Goal: Check status: Check status

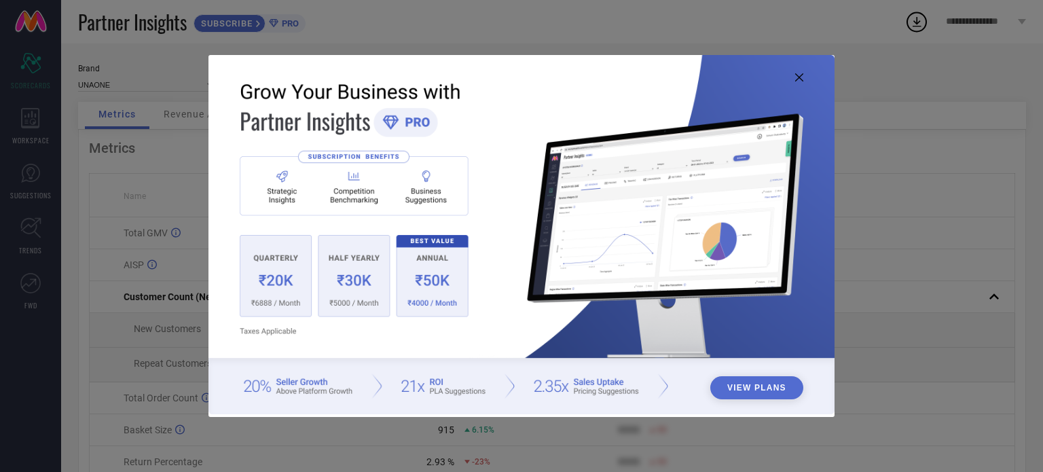
click at [805, 71] on img at bounding box center [522, 235] width 626 height 360
click at [802, 77] on icon at bounding box center [799, 77] width 8 height 8
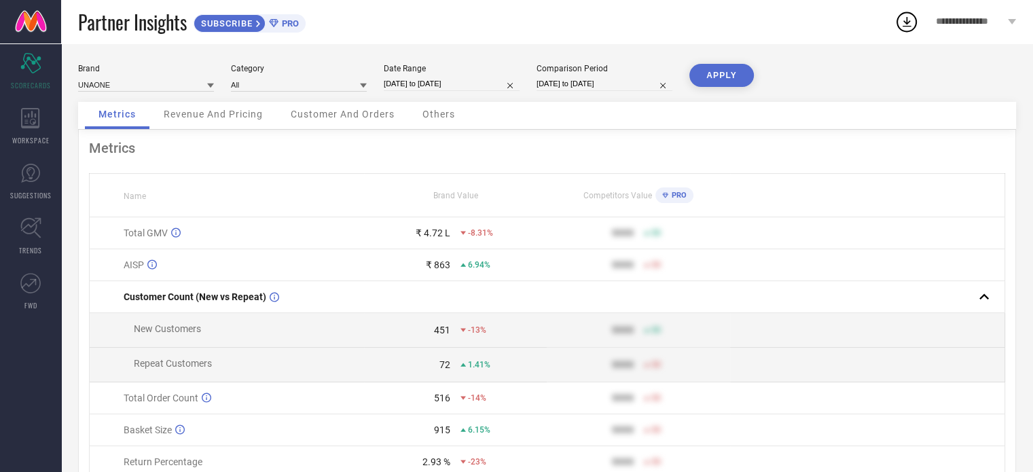
select select "7"
select select "2025"
select select "8"
select select "2025"
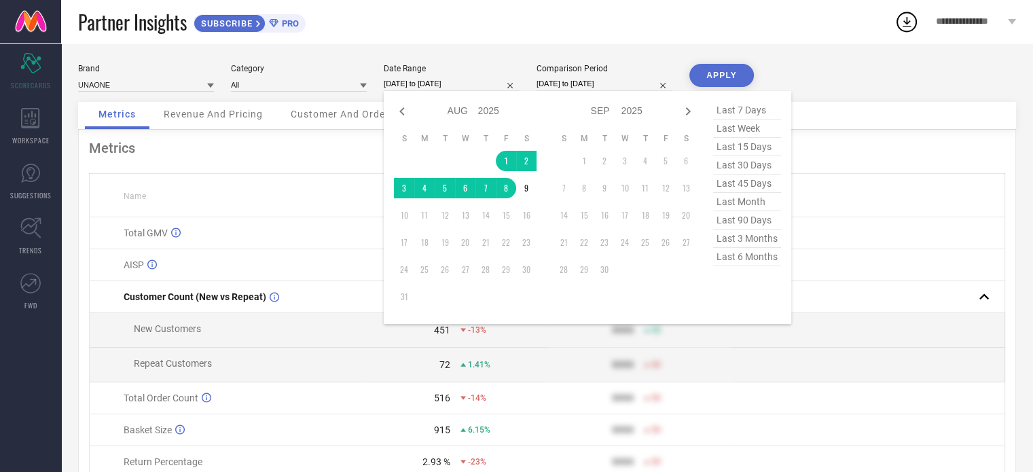
click at [420, 84] on input "[DATE] to [DATE]" at bounding box center [452, 84] width 136 height 14
click at [394, 115] on icon at bounding box center [402, 111] width 16 height 16
select select "6"
select select "2025"
select select "7"
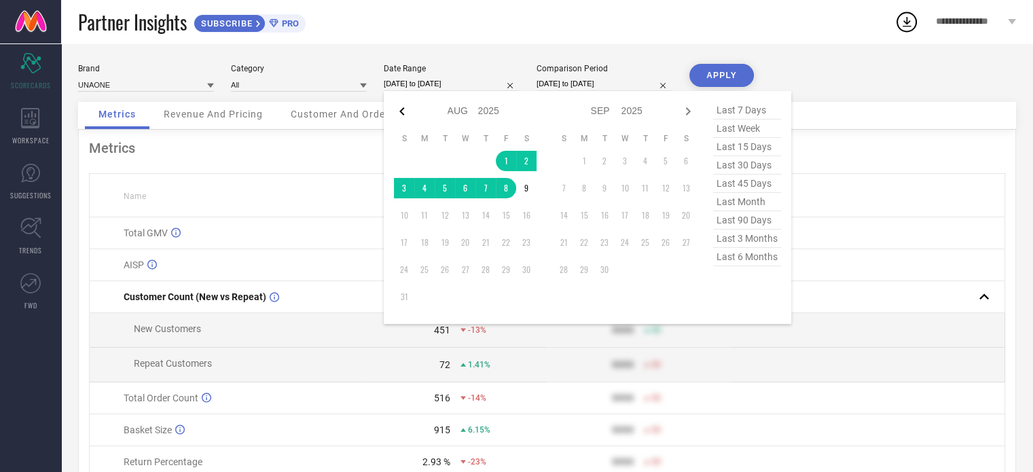
select select "2025"
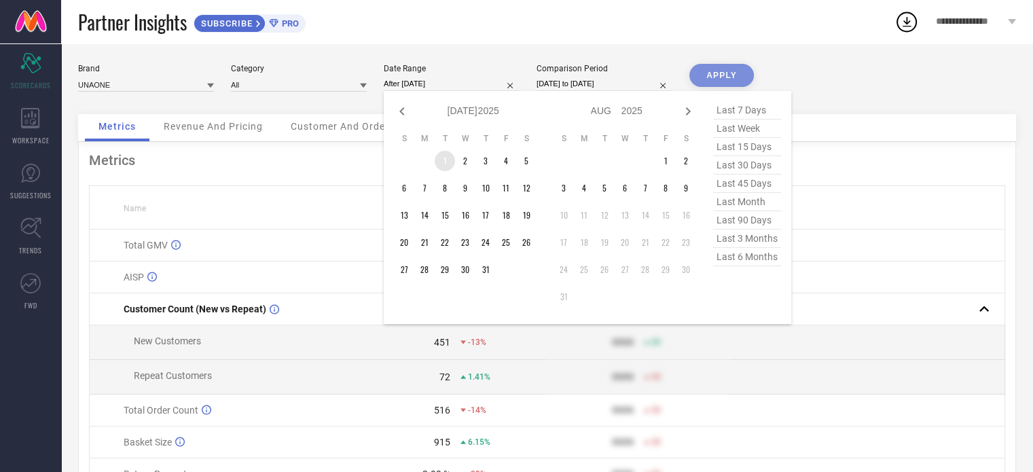
click at [446, 166] on td "1" at bounding box center [445, 161] width 20 height 20
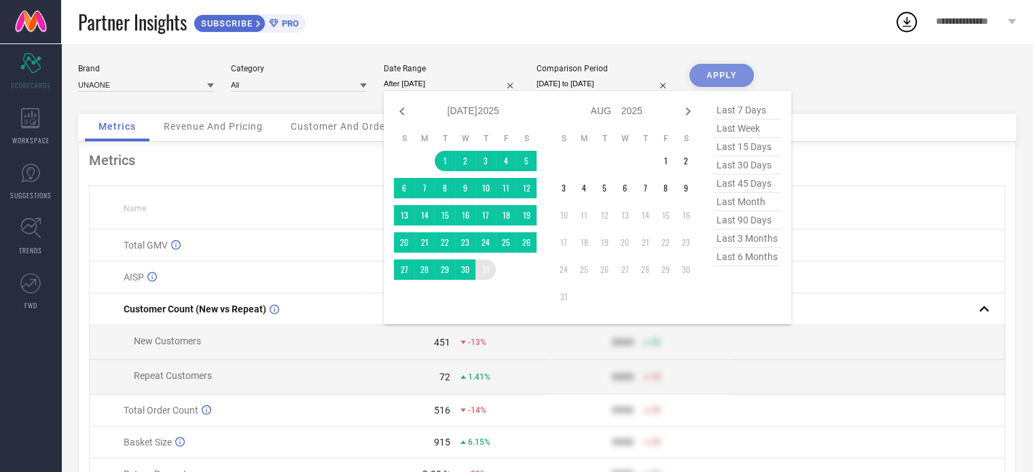
type input "[DATE] to [DATE]"
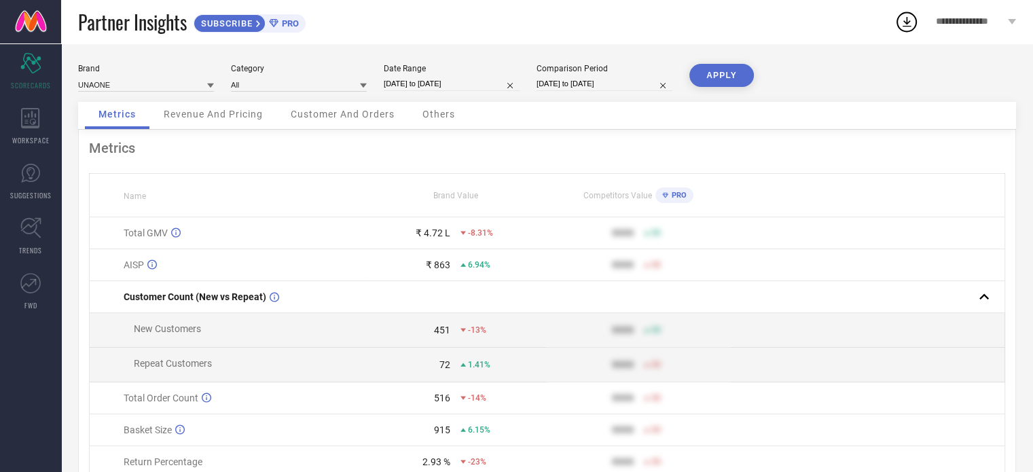
select select "6"
select select "2024"
select select "7"
select select "2024"
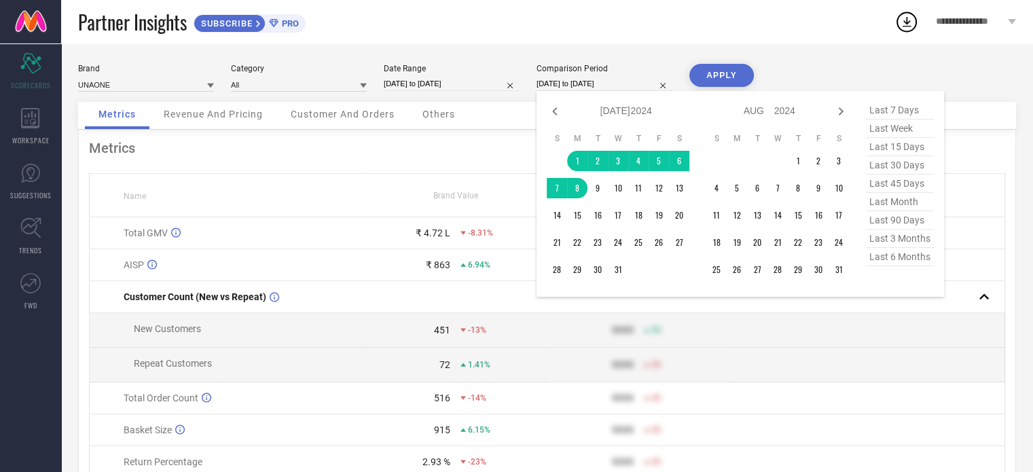
click at [617, 82] on input "[DATE] to [DATE]" at bounding box center [605, 84] width 136 height 14
click at [554, 111] on icon at bounding box center [554, 111] width 5 height 8
select select "5"
select select "2024"
select select "6"
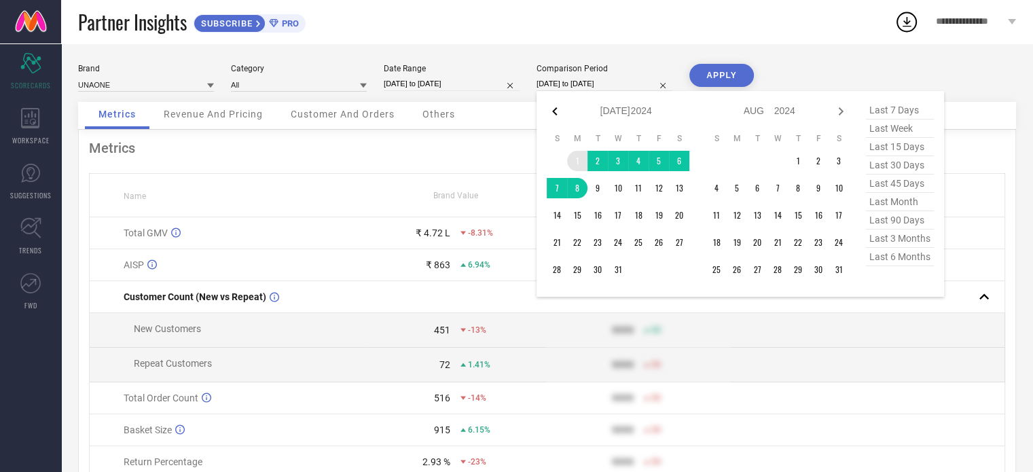
select select "2024"
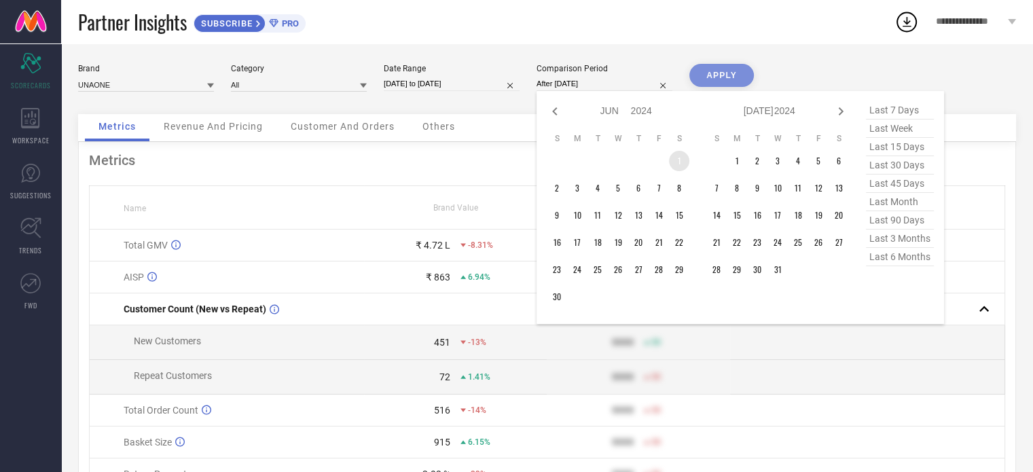
click at [670, 153] on table "S M T W T F S 1 2 3 4 5 6 7 8 9 10 11 12 13 14 15 16 17 18 19 20 21 22 23 24 25…" at bounding box center [618, 219] width 143 height 187
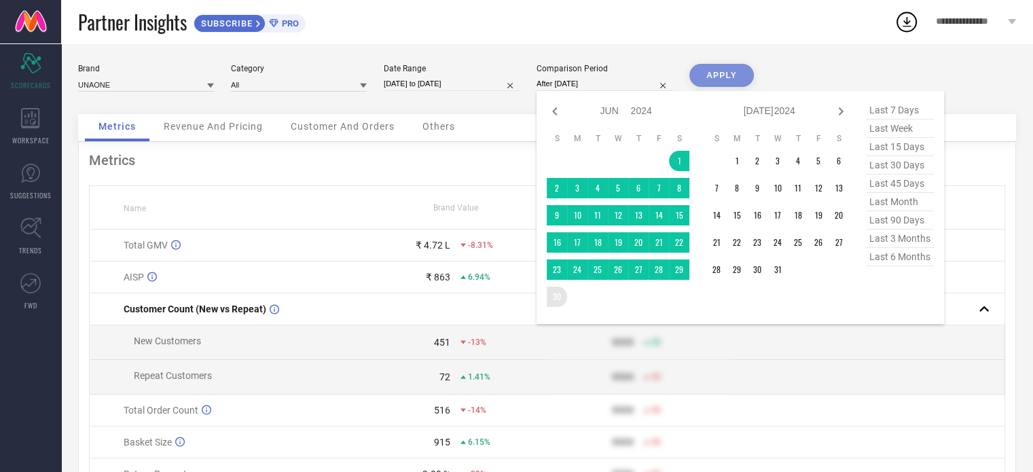
type input "[DATE] to [DATE]"
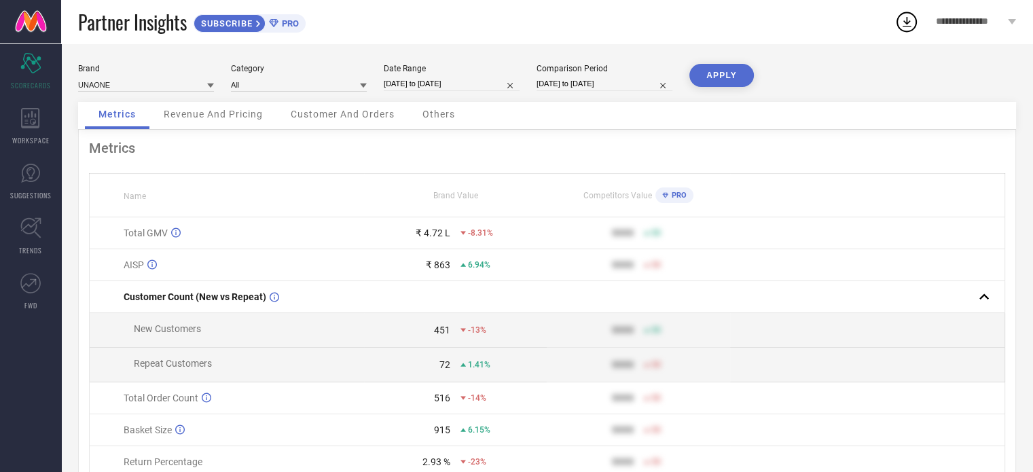
click at [724, 68] on button "APPLY" at bounding box center [721, 75] width 65 height 23
click at [635, 124] on div "Metrics Revenue And Pricing Customer And Orders Others" at bounding box center [547, 116] width 938 height 28
select select "6"
select select "2025"
select select "7"
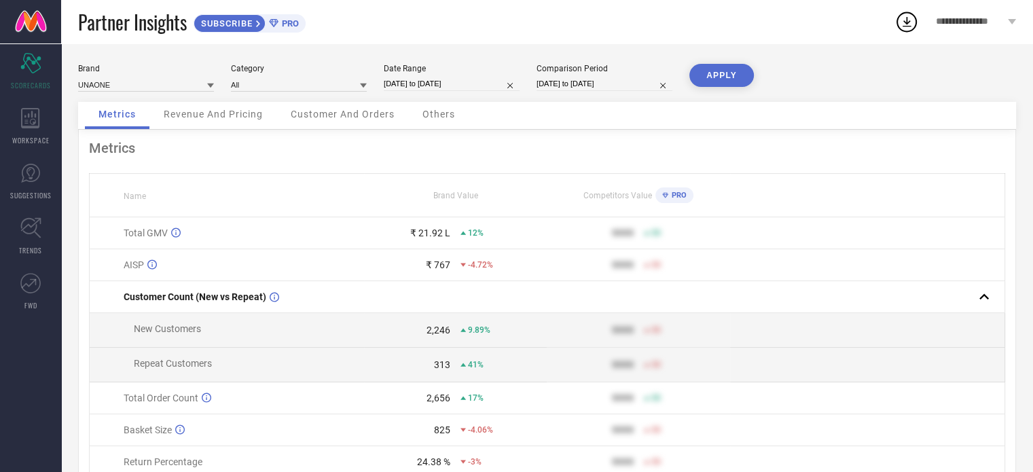
select select "2025"
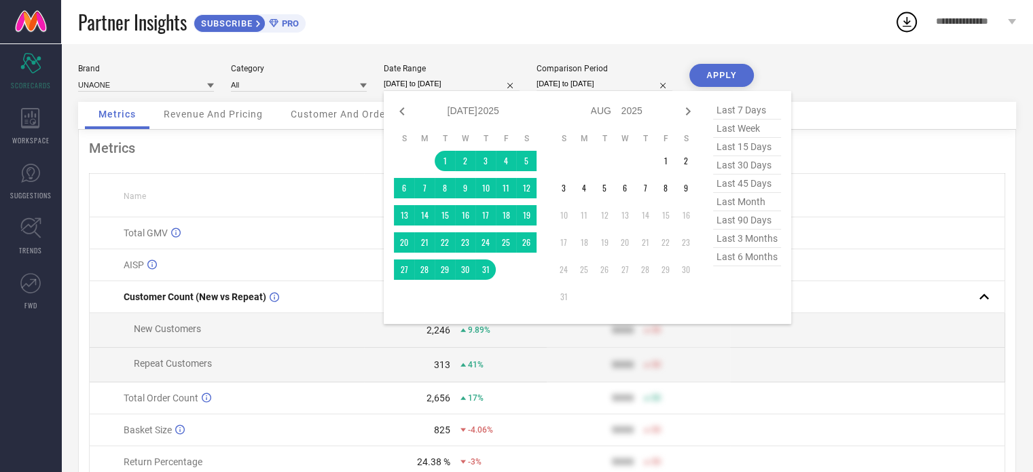
click at [452, 85] on input "[DATE] to [DATE]" at bounding box center [452, 84] width 136 height 14
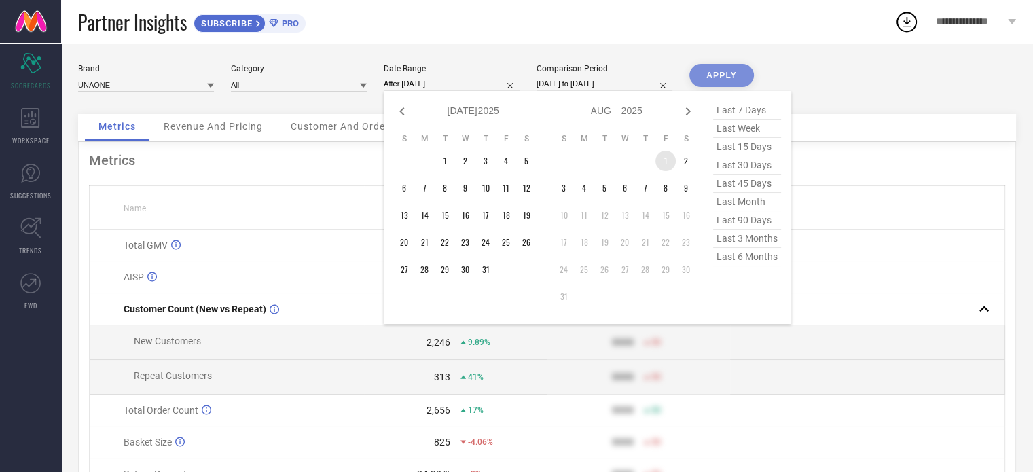
click at [662, 164] on td "1" at bounding box center [665, 161] width 20 height 20
type input "[DATE] to [DATE]"
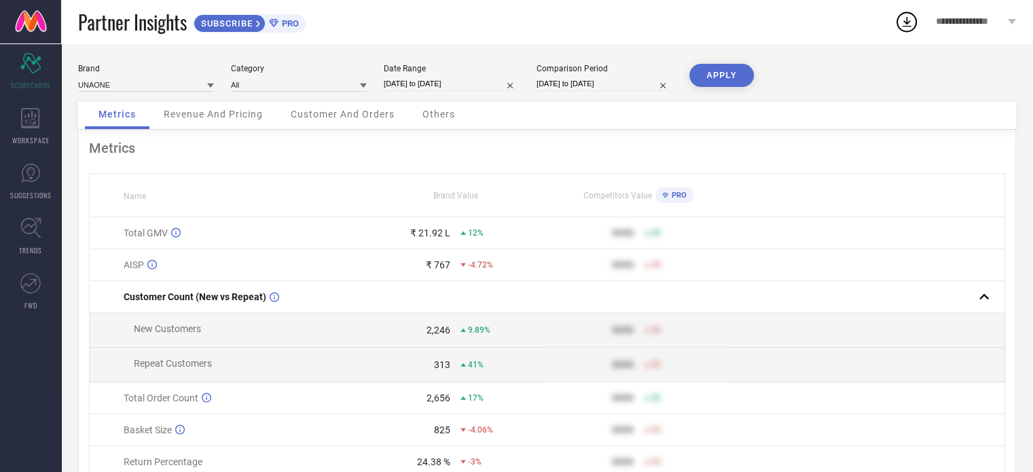
select select "5"
select select "2024"
select select "6"
select select "2024"
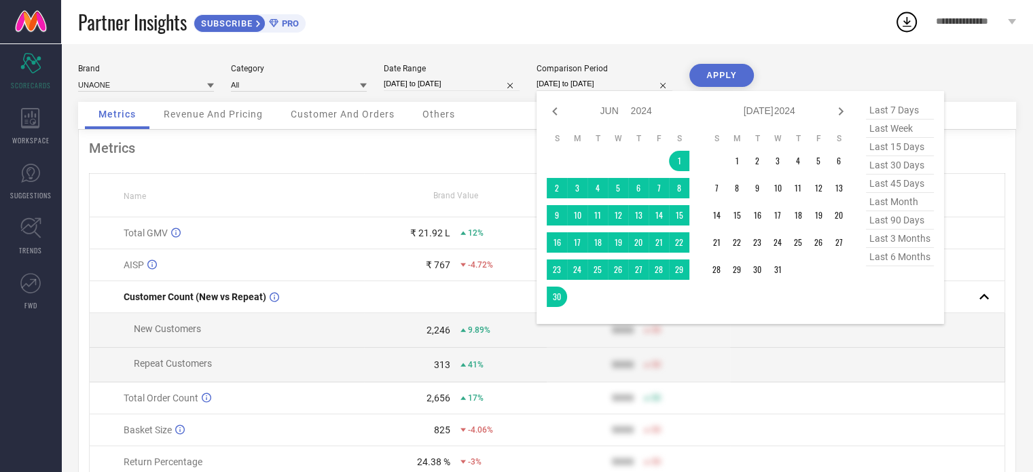
click at [600, 82] on input "[DATE] to [DATE]" at bounding box center [605, 84] width 136 height 14
click at [671, 158] on td "1" at bounding box center [679, 161] width 20 height 20
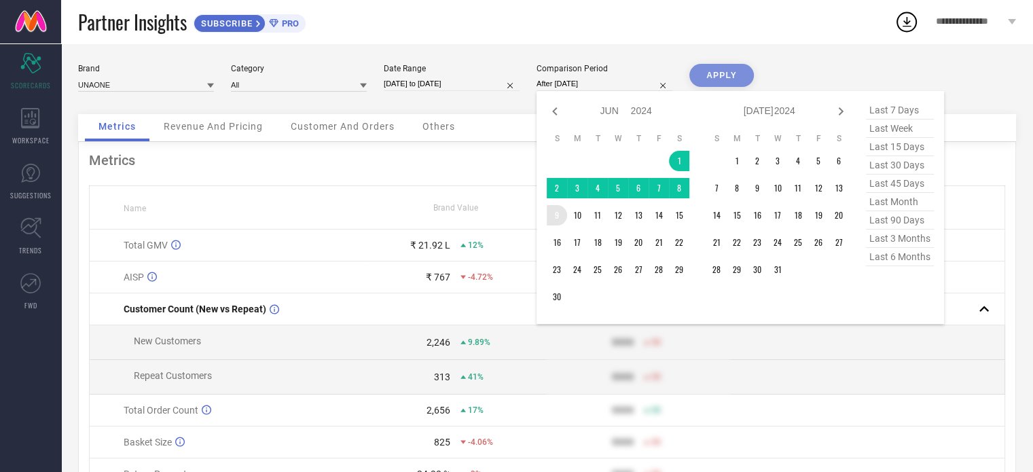
type input "[DATE] to [DATE]"
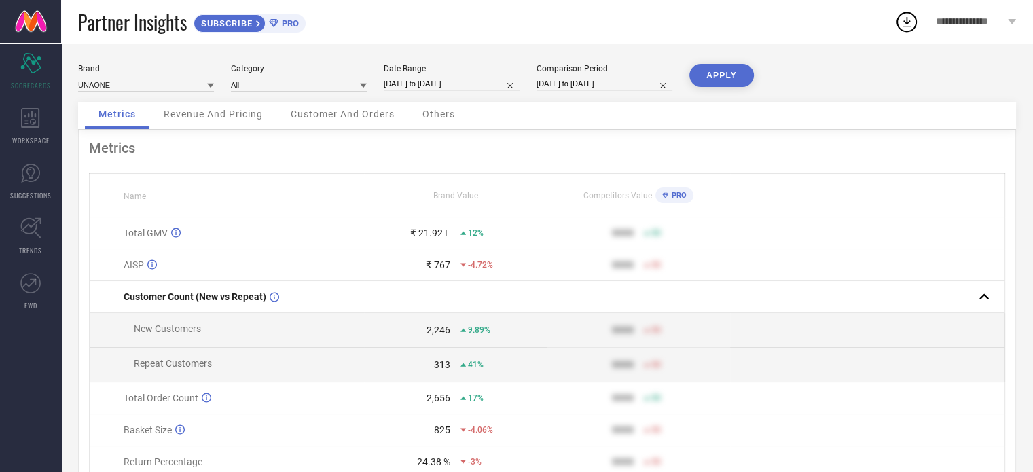
click at [708, 84] on button "APPLY" at bounding box center [721, 75] width 65 height 23
click at [613, 119] on div "Metrics Revenue And Pricing Customer And Orders Others" at bounding box center [547, 116] width 938 height 28
